Goal: Task Accomplishment & Management: Manage account settings

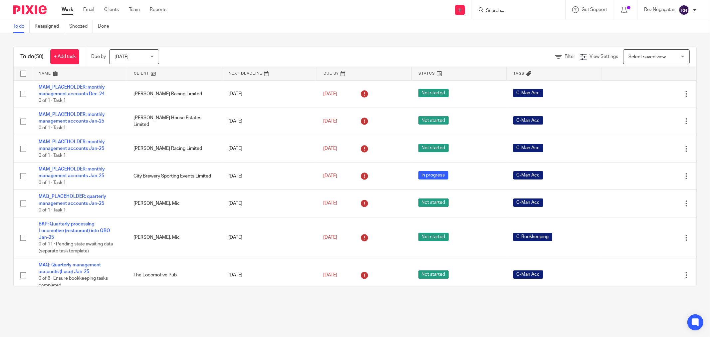
click at [512, 8] on input "Search" at bounding box center [516, 11] width 60 height 6
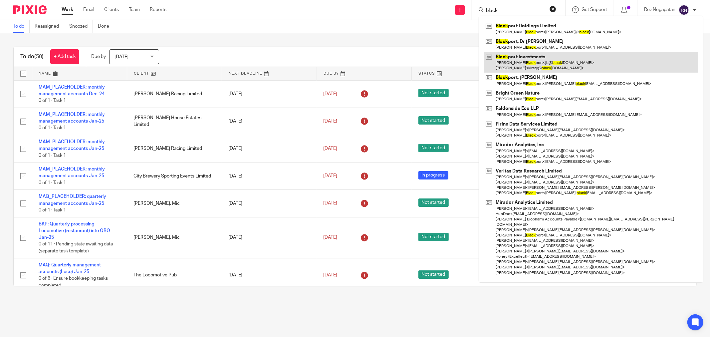
type input "black"
click at [526, 65] on link at bounding box center [591, 62] width 214 height 21
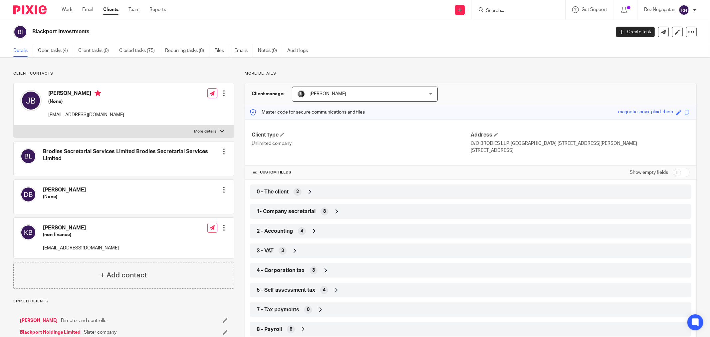
click at [60, 52] on link "Open tasks (4)" at bounding box center [55, 50] width 35 height 13
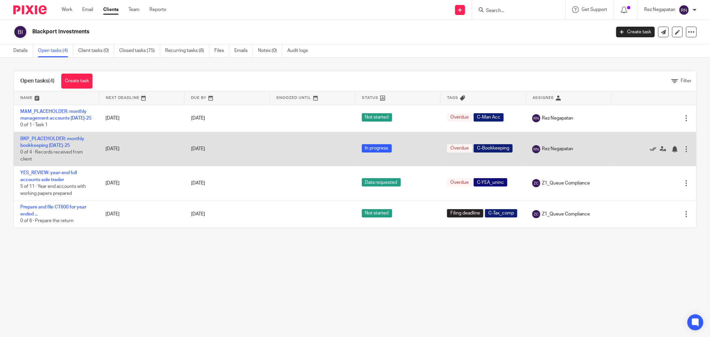
click at [650, 148] on icon at bounding box center [653, 149] width 7 height 7
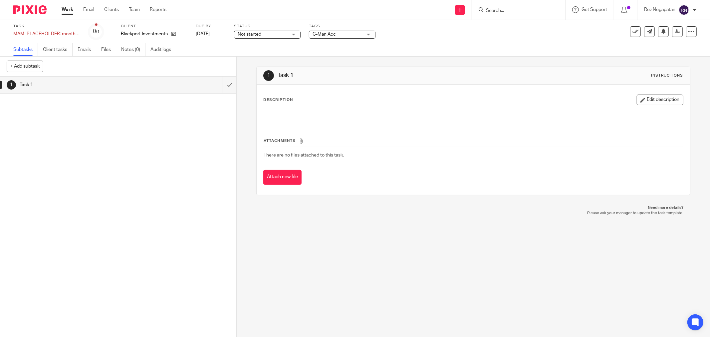
click at [292, 36] on div "Not started Not started" at bounding box center [267, 35] width 67 height 8
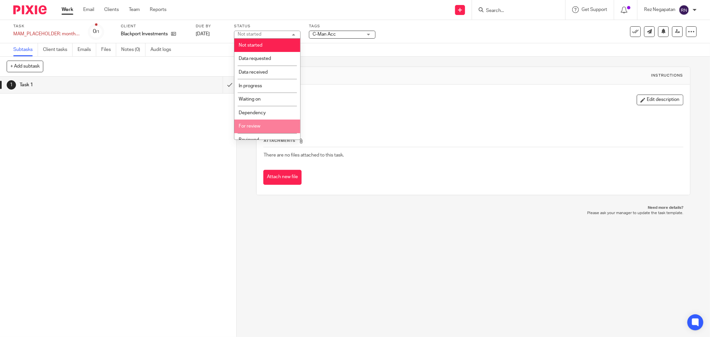
click at [264, 127] on li "For review" at bounding box center [267, 127] width 66 height 14
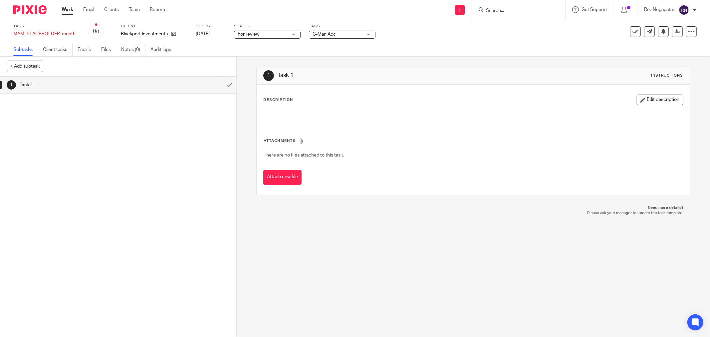
click at [271, 9] on div "Send new email Create task Add client Get Support Contact via email Check our d…" at bounding box center [444, 10] width 534 height 20
click at [73, 10] on link "Work" at bounding box center [68, 9] width 12 height 7
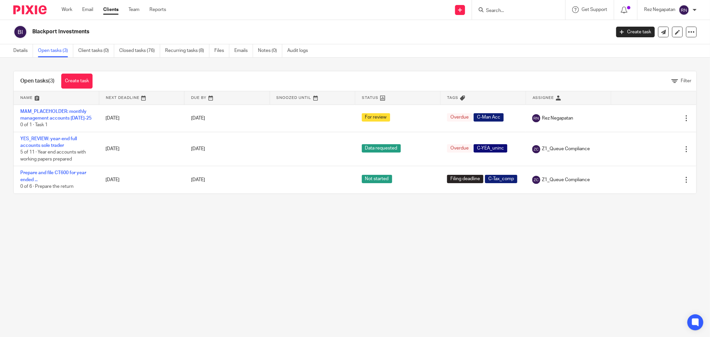
click at [503, 13] on input "Search" at bounding box center [516, 11] width 60 height 6
type input "faldo"
click at [508, 32] on link at bounding box center [545, 28] width 122 height 15
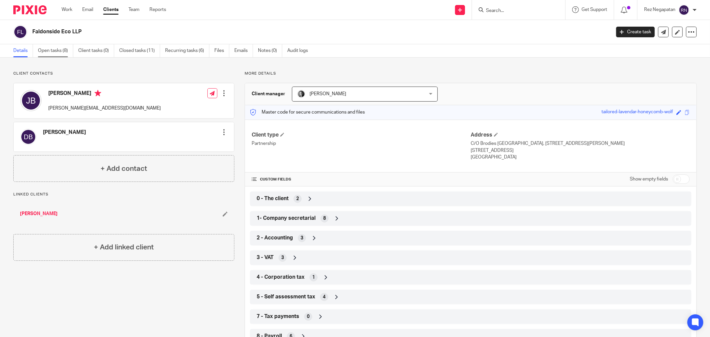
click at [50, 48] on link "Open tasks (8)" at bounding box center [55, 50] width 35 height 13
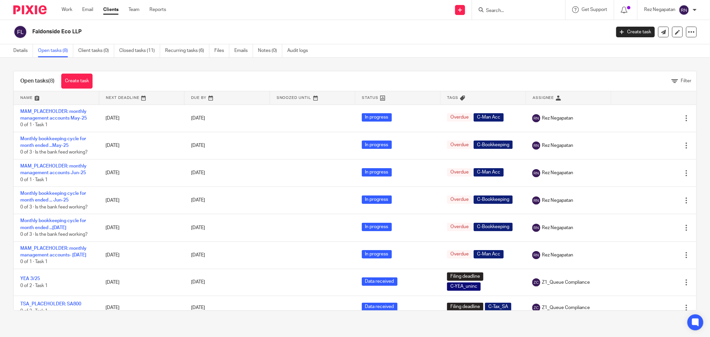
click at [378, 48] on div "Details Open tasks (8) Client tasks (0) Closed tasks (11) Recurring tasks (6) F…" at bounding box center [355, 50] width 710 height 13
click at [535, 11] on input "Search" at bounding box center [516, 11] width 60 height 6
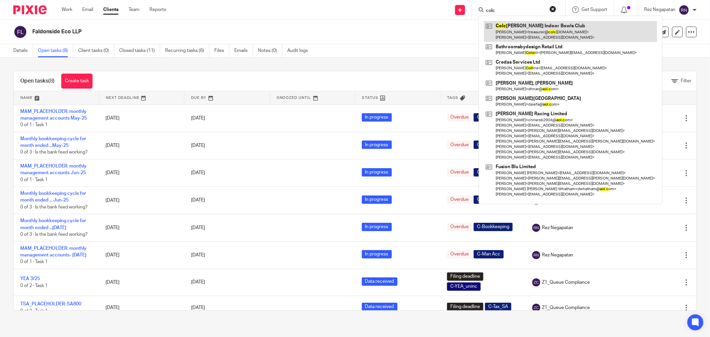
type input "colc"
click at [530, 30] on link at bounding box center [570, 31] width 173 height 21
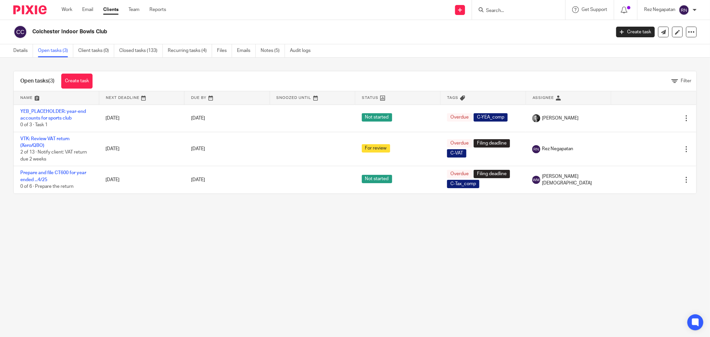
click at [377, 27] on div "Colchester Indoor Bowls Club" at bounding box center [309, 32] width 593 height 14
